Goal: Task Accomplishment & Management: Manage account settings

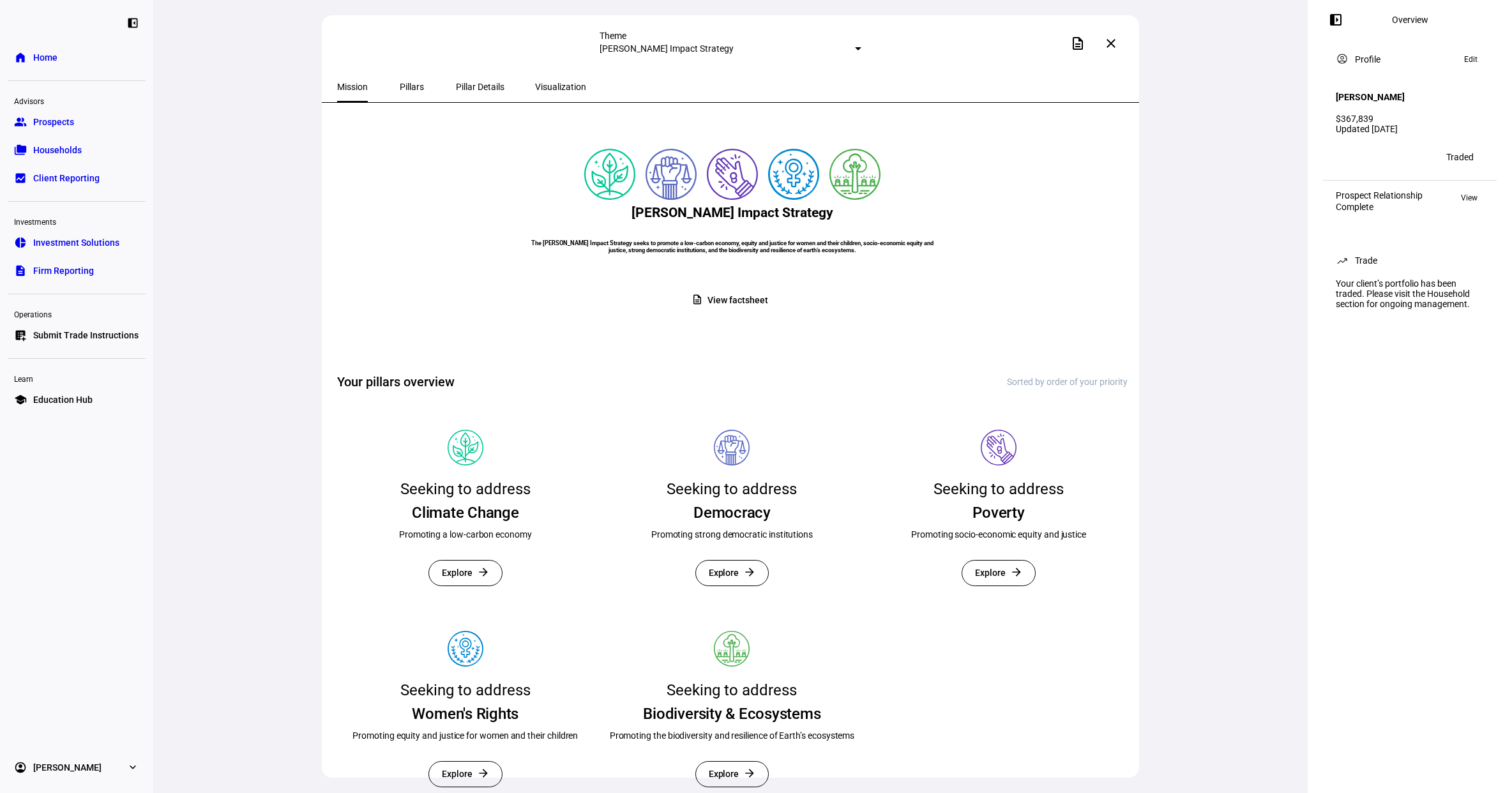
click at [104, 329] on span "Submit Trade Instructions" at bounding box center [86, 335] width 105 height 13
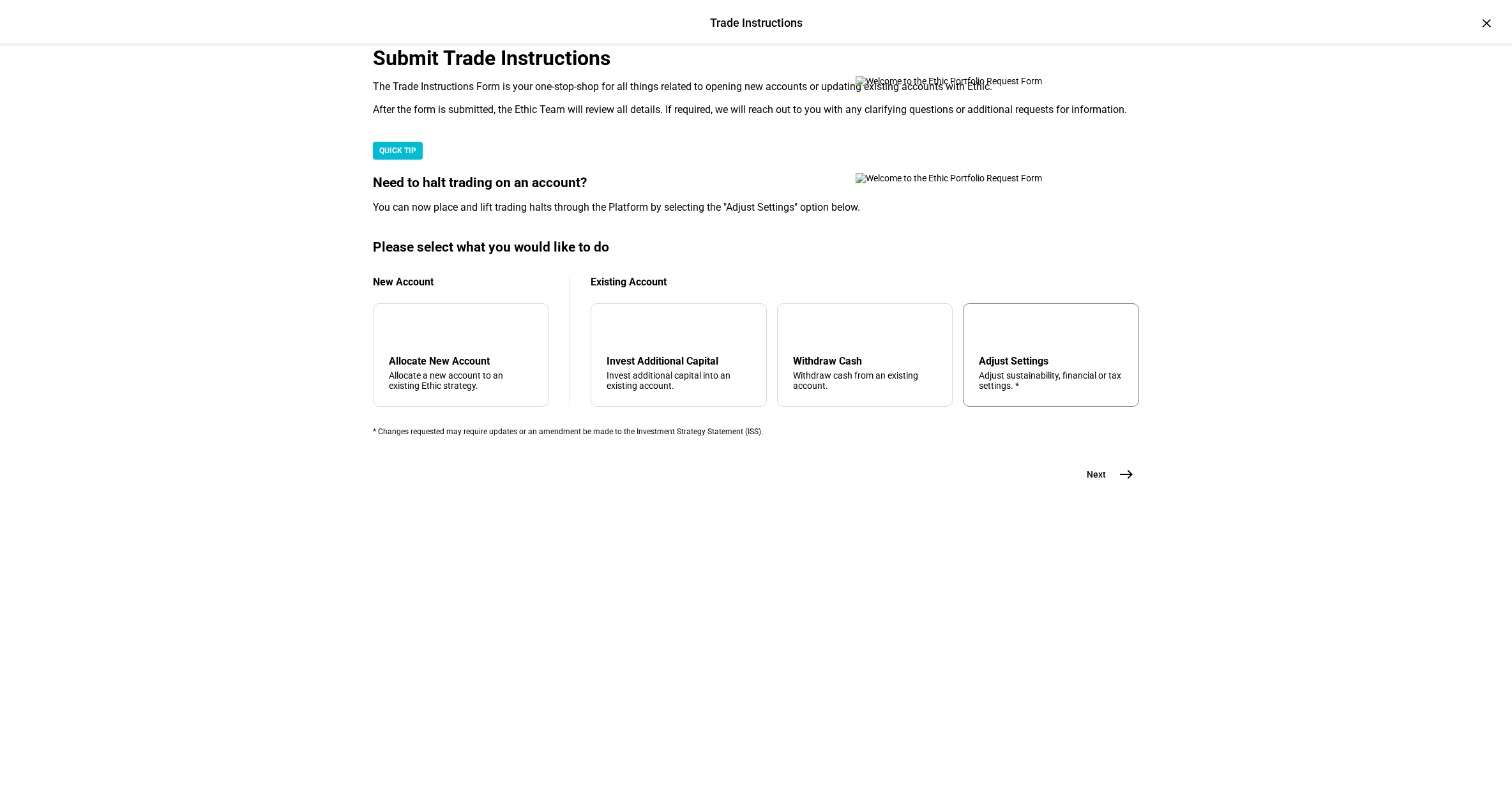
click at [987, 367] on div "Adjust Settings" at bounding box center [1051, 361] width 144 height 12
click at [1278, 647] on div "Trade Instructions Trade Instructions × Submit Trade Instructions The Trade Ins…" at bounding box center [756, 396] width 1512 height 793
click at [1129, 482] on mat-icon "east" at bounding box center [1126, 474] width 15 height 15
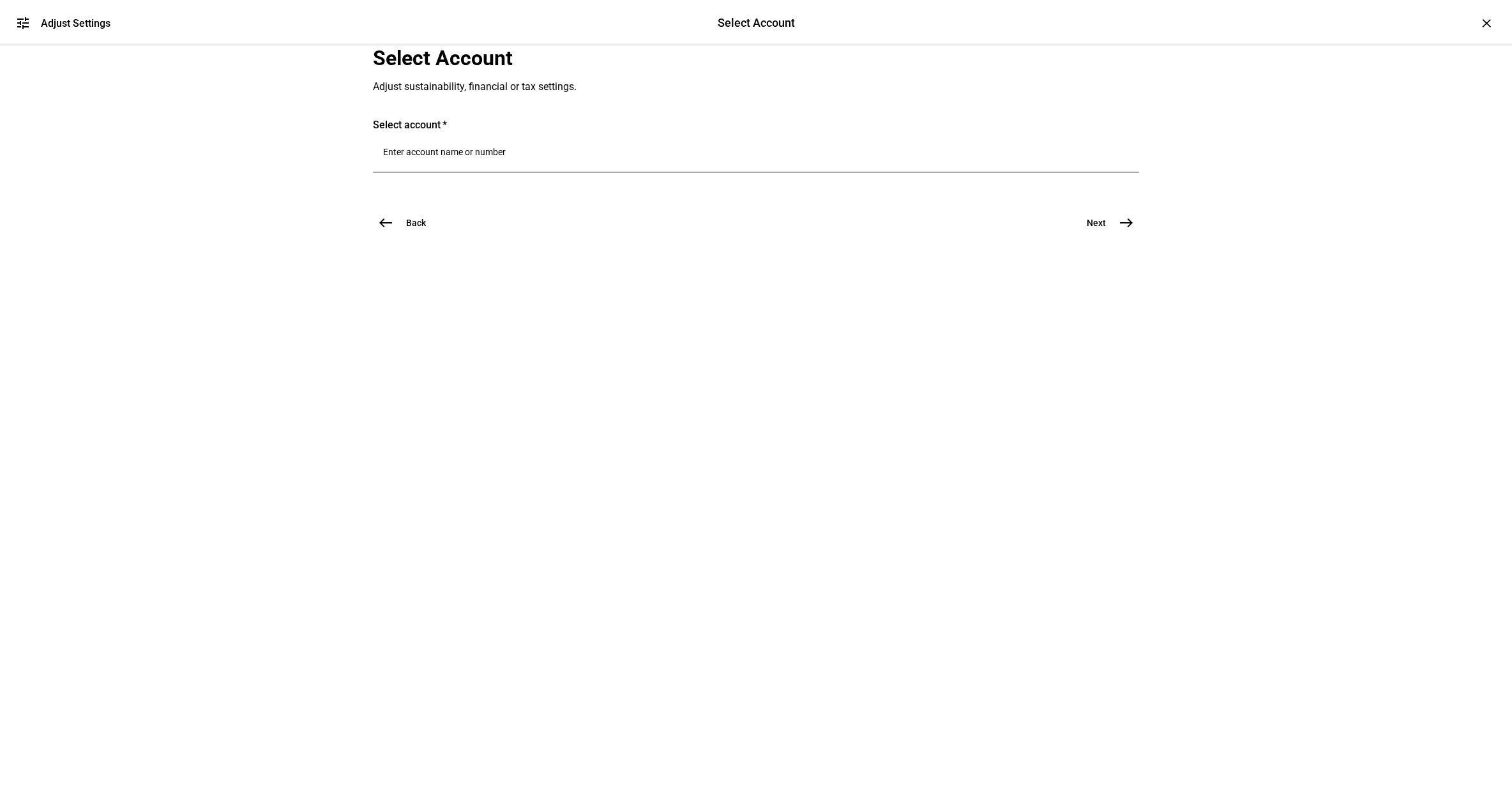
scroll to position [0, 0]
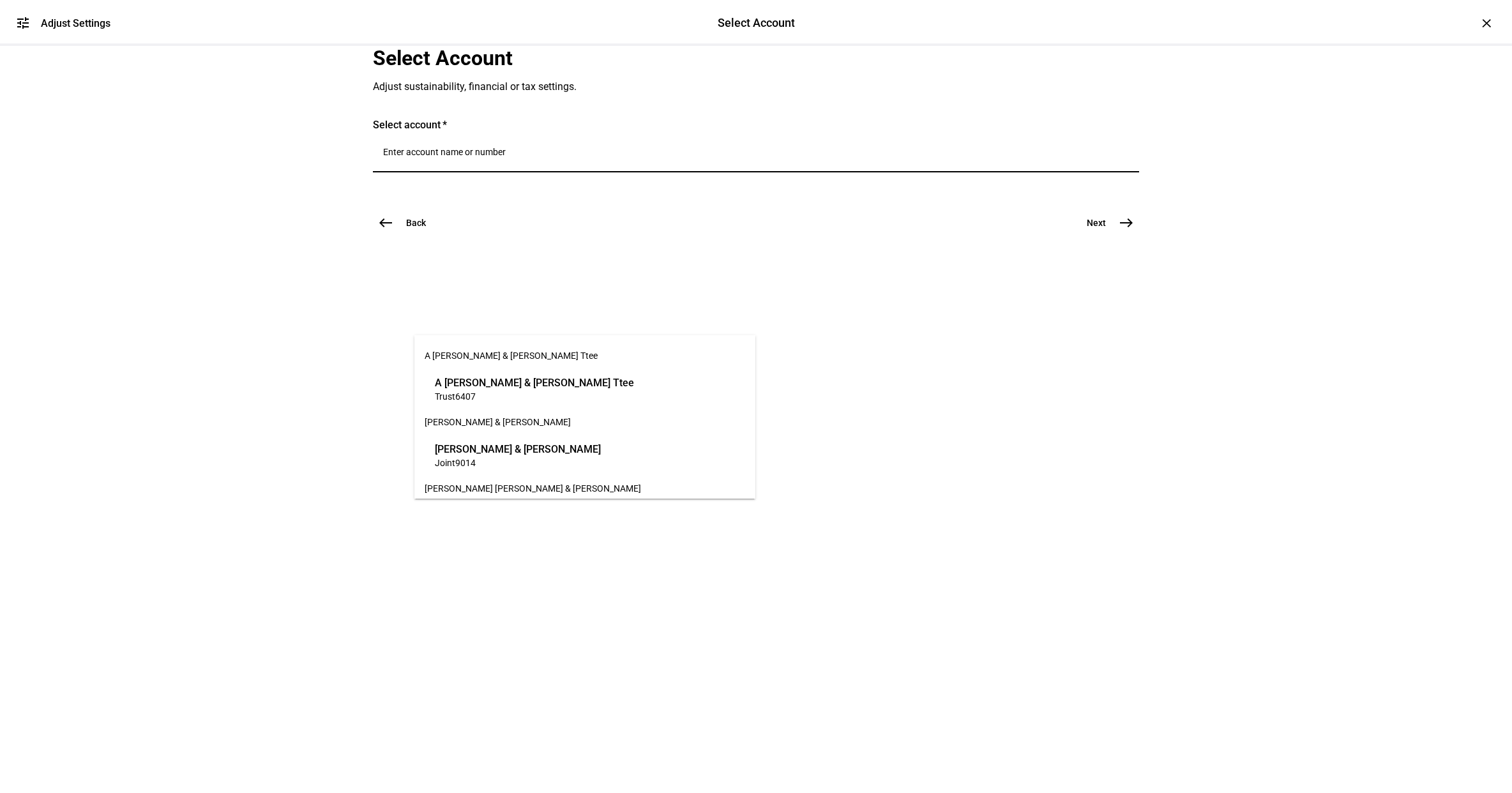
click at [562, 157] on input "Number" at bounding box center [756, 152] width 745 height 10
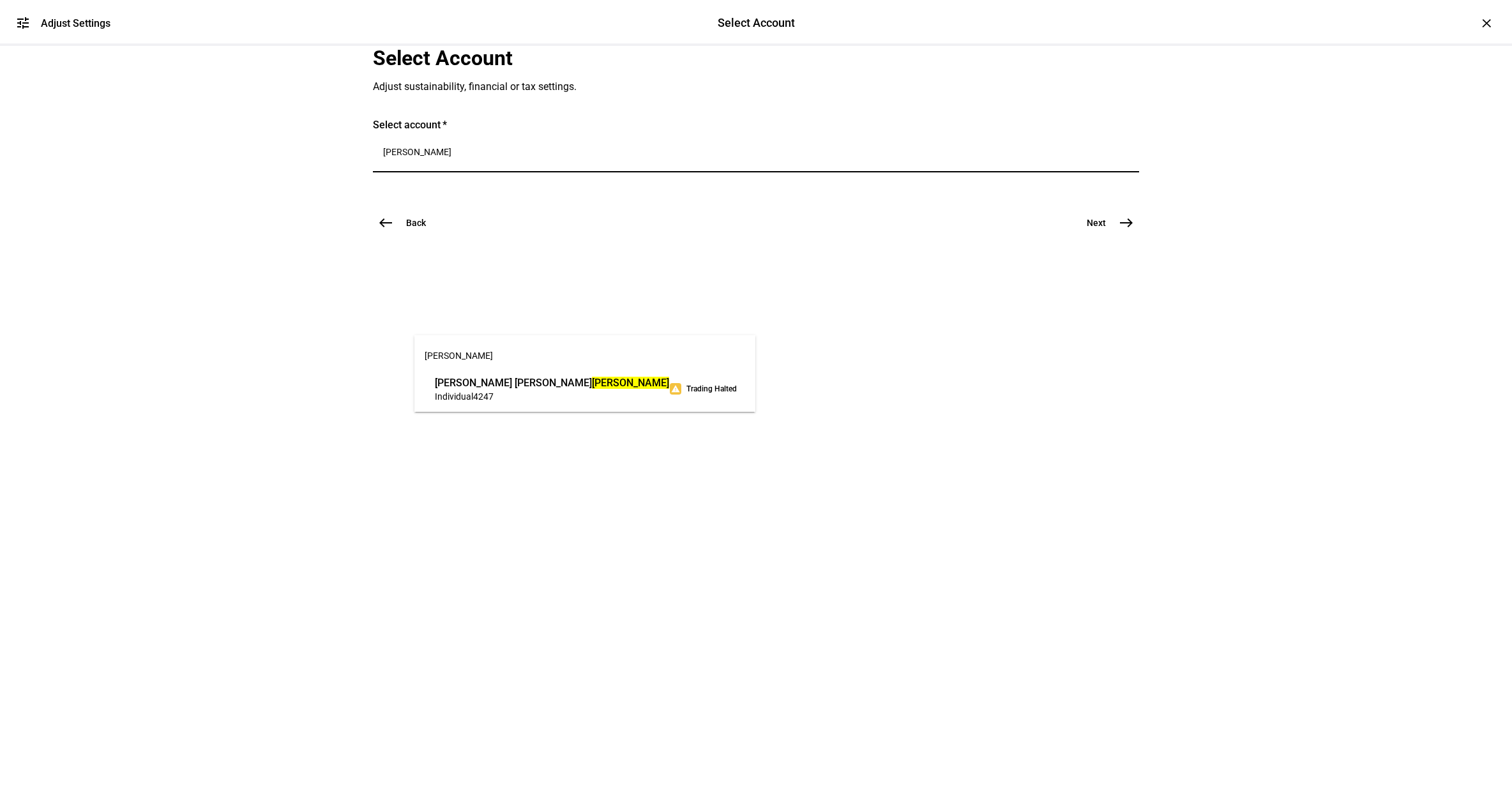
type input "[PERSON_NAME]"
click at [479, 388] on span "[PERSON_NAME]" at bounding box center [552, 383] width 234 height 14
click at [1111, 269] on button "Next east" at bounding box center [1105, 256] width 68 height 25
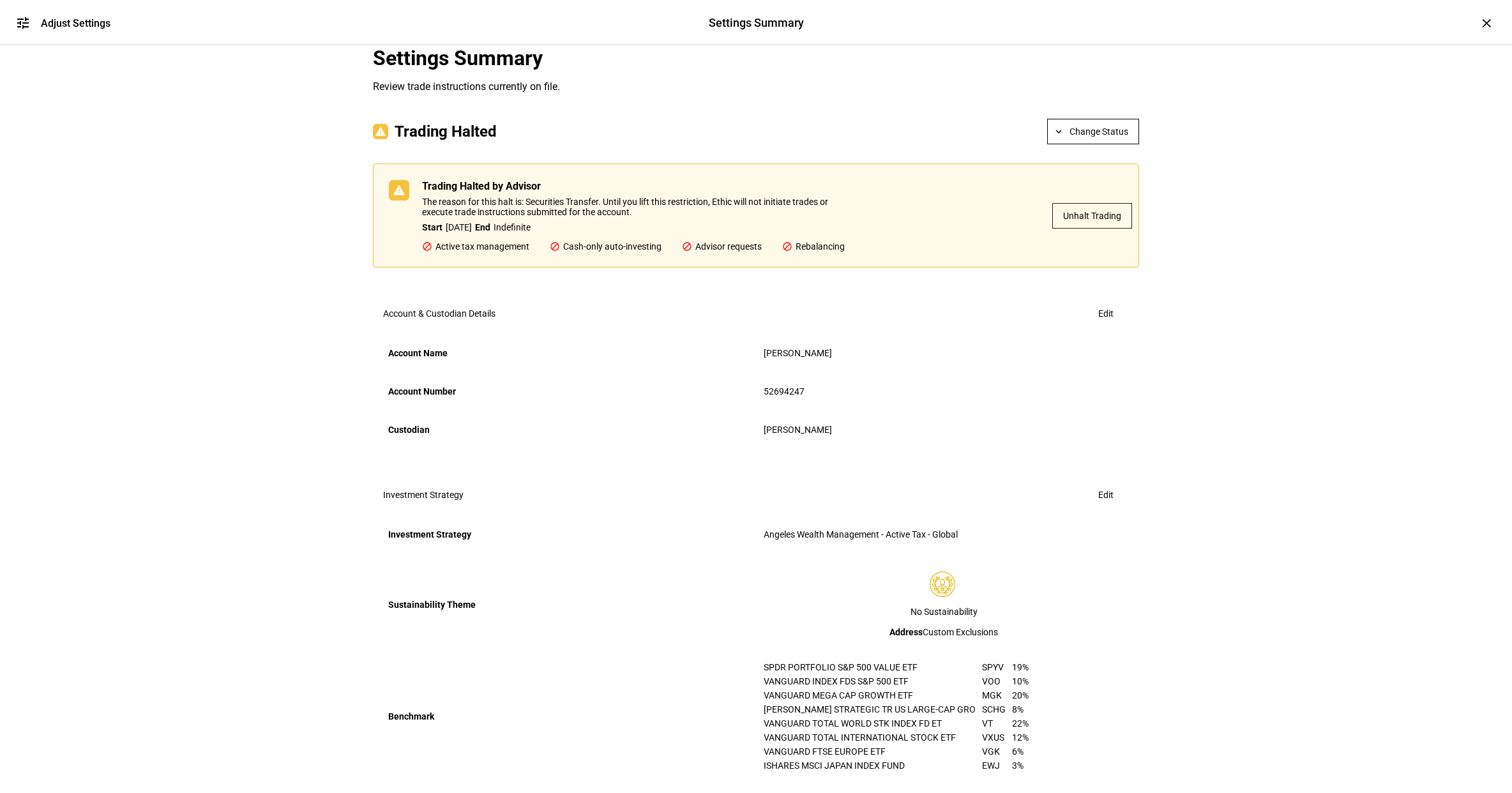
click at [1109, 229] on span "Unhalt Trading" at bounding box center [1091, 215] width 59 height 25
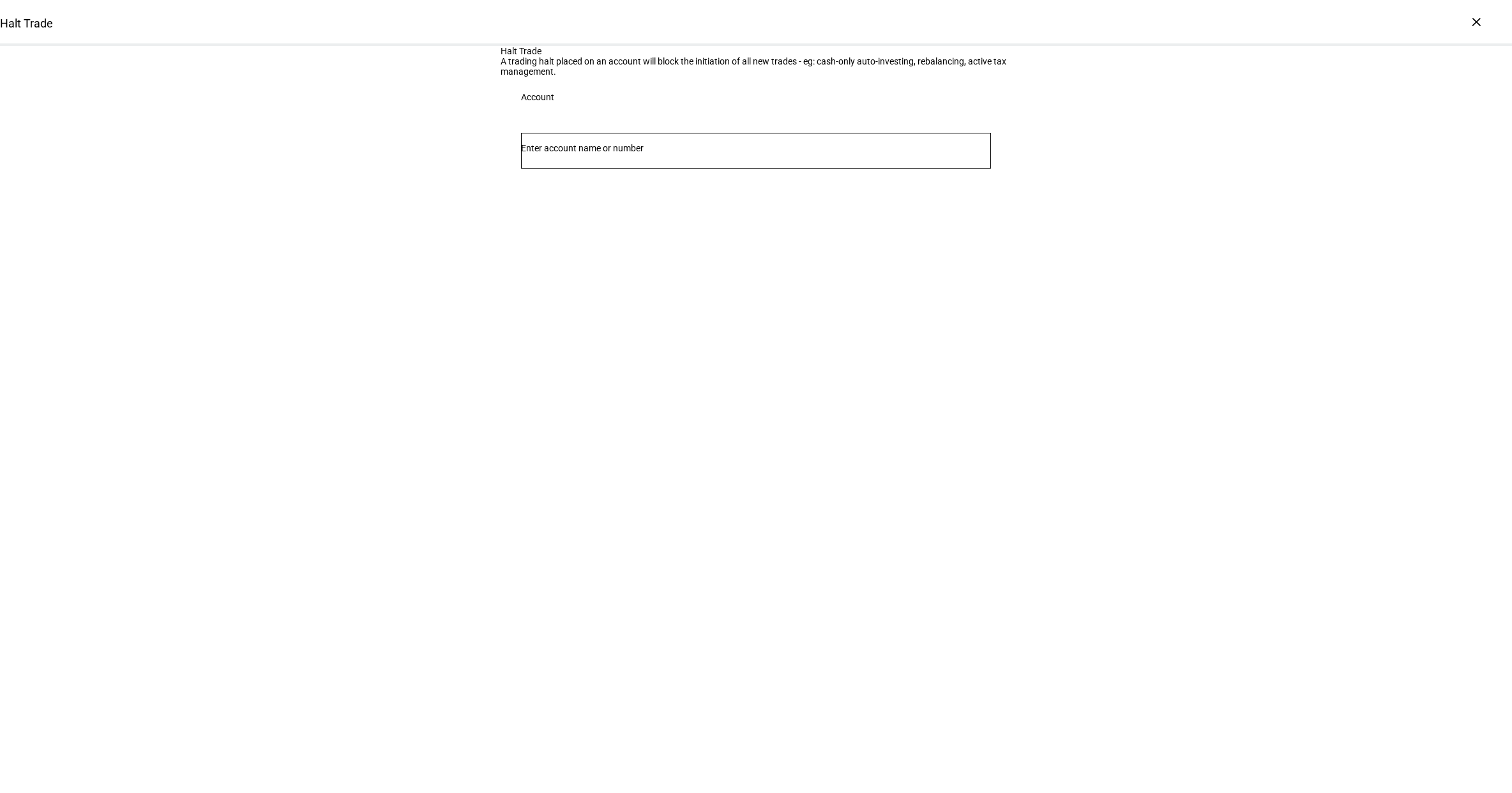
click at [661, 169] on div at bounding box center [756, 151] width 470 height 36
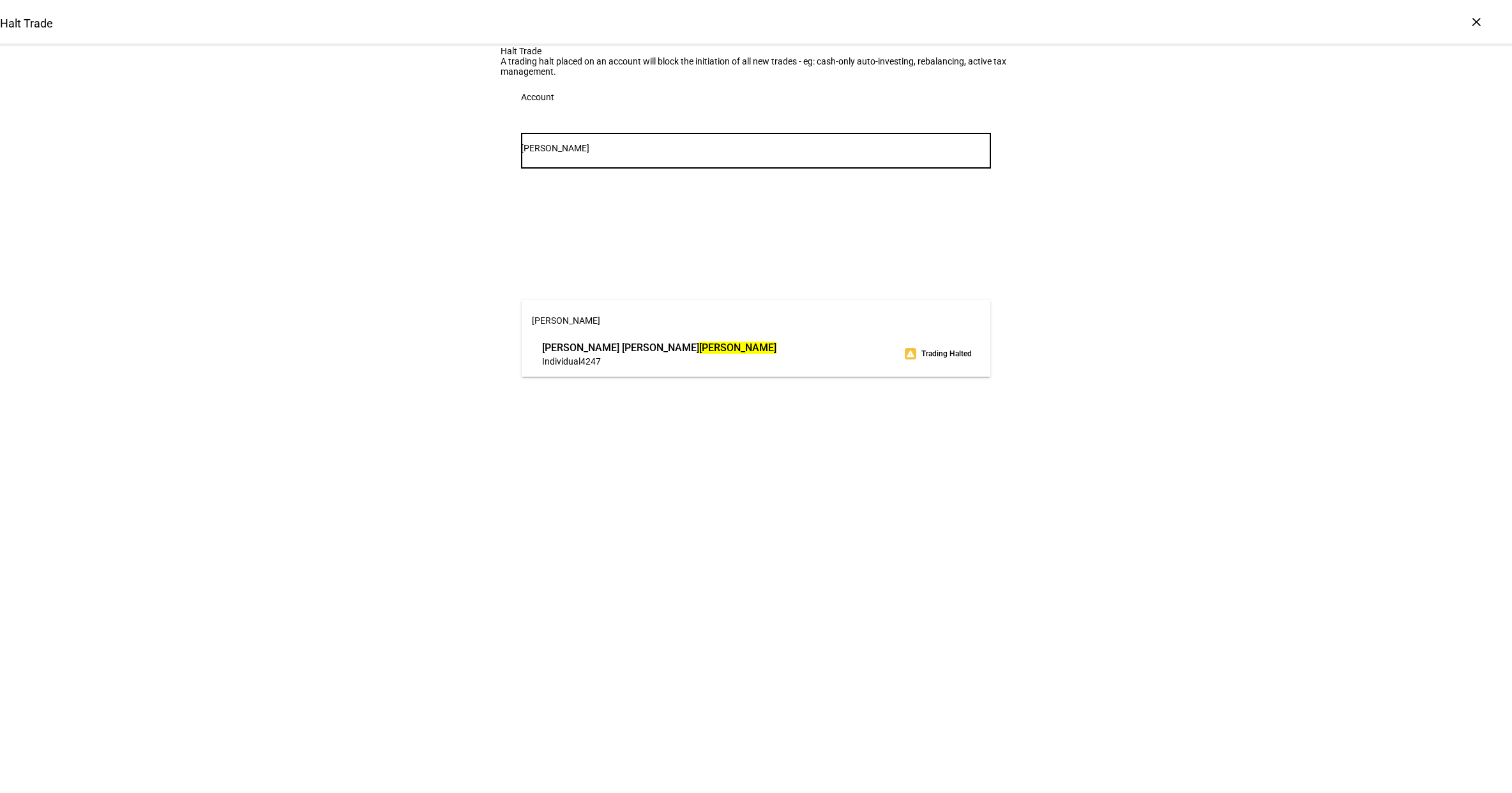
type input "[PERSON_NAME]"
click at [756, 352] on span "[PERSON_NAME]" at bounding box center [659, 347] width 234 height 14
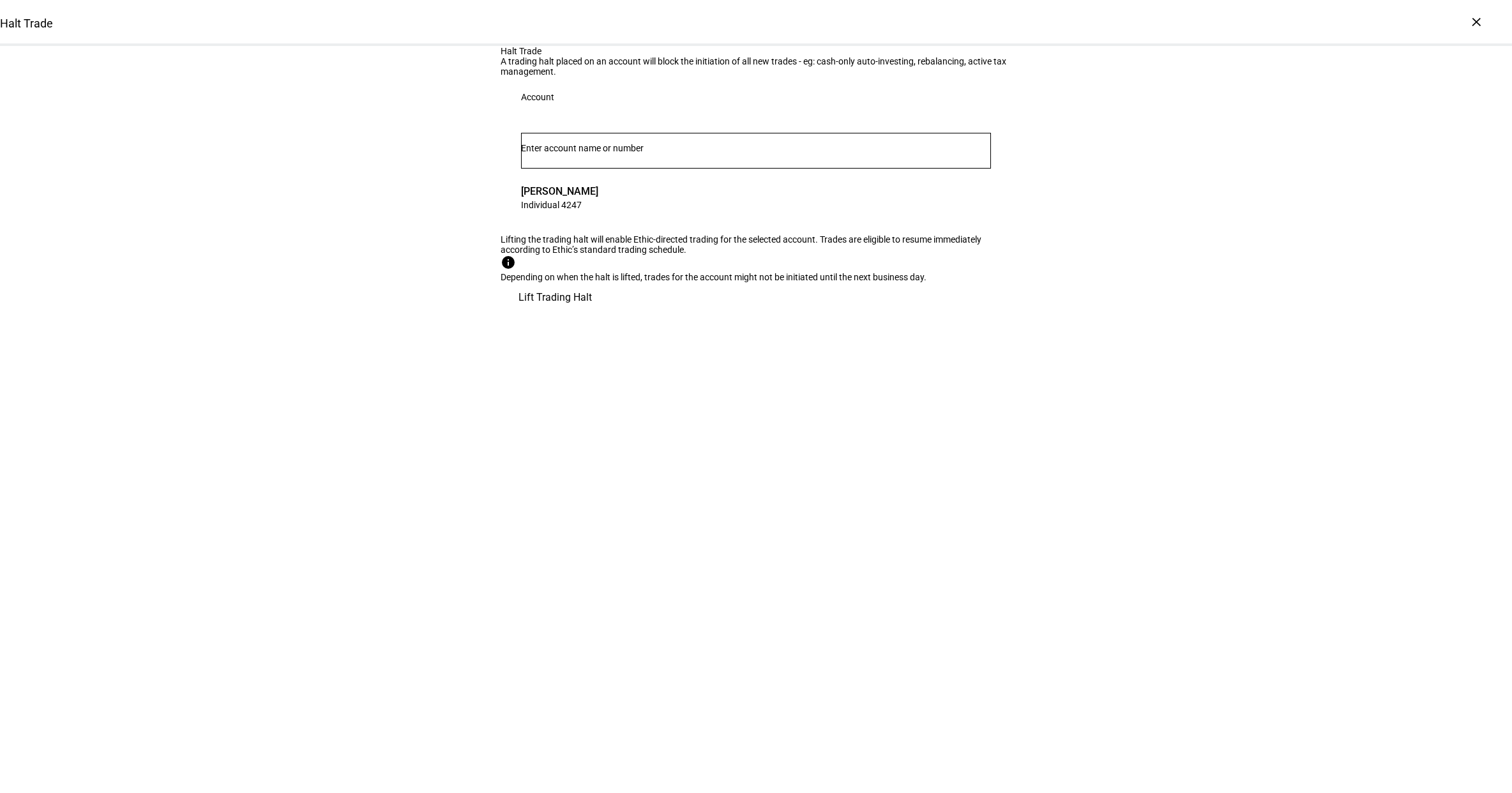
click at [592, 313] on span "Lift Trading Halt" at bounding box center [555, 298] width 74 height 31
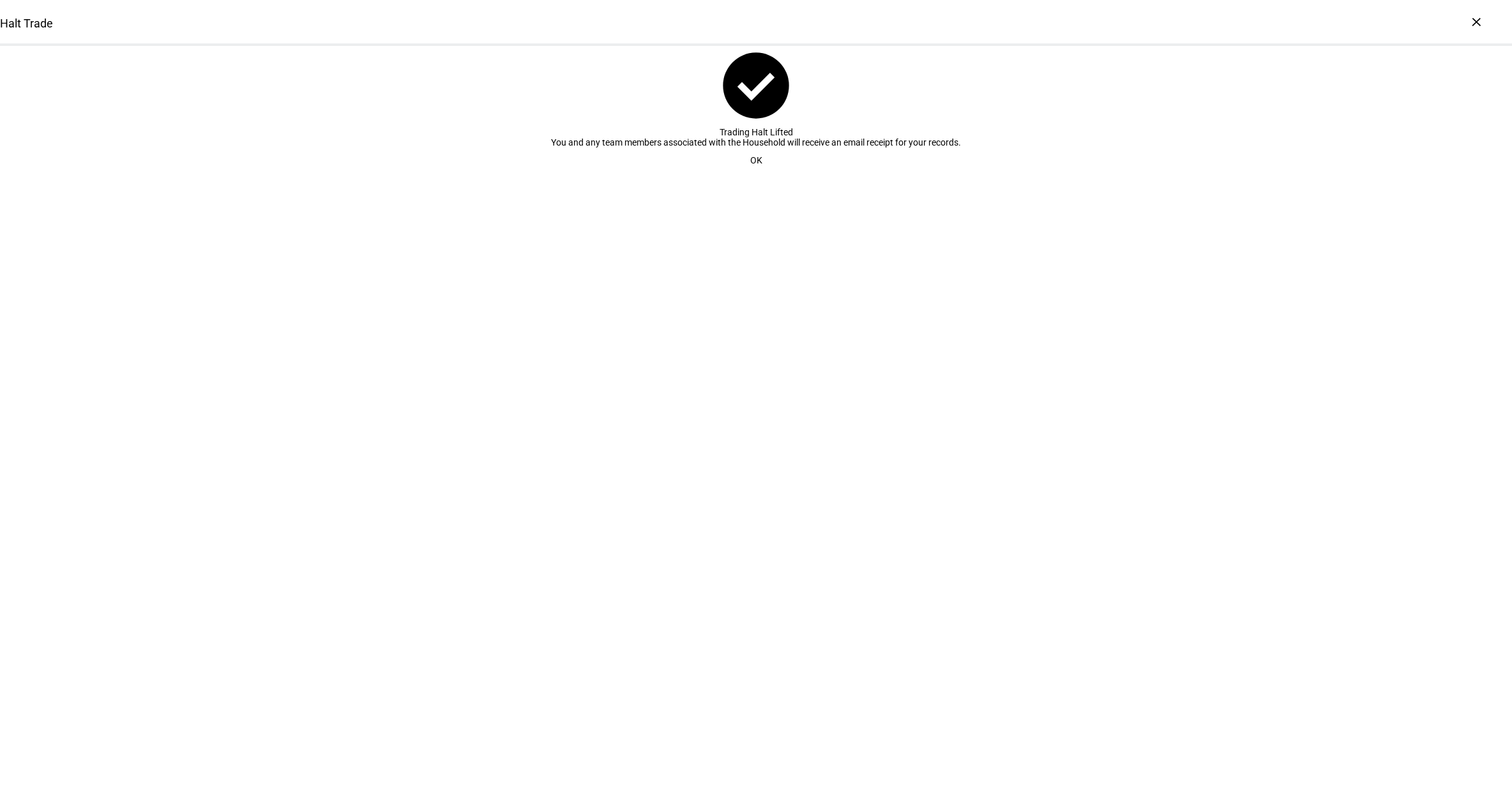
click at [750, 173] on span "OK" at bounding box center [756, 160] width 12 height 25
